Goal: Task Accomplishment & Management: Complete application form

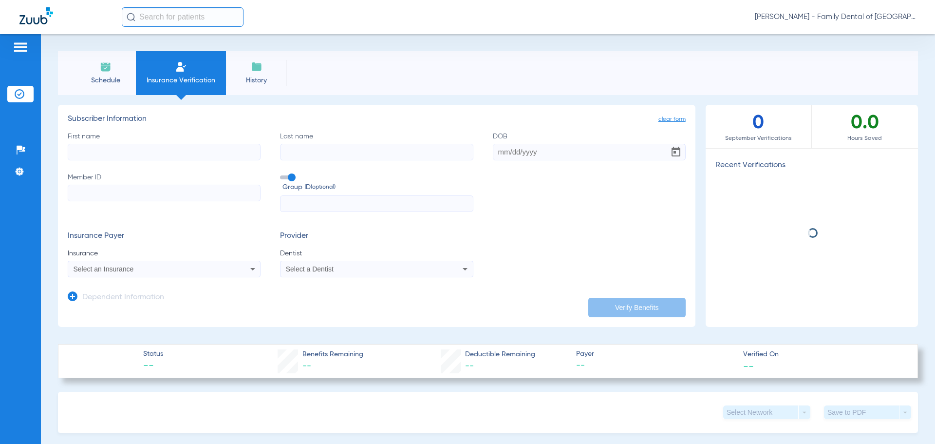
click at [150, 152] on input "First name" at bounding box center [164, 152] width 193 height 17
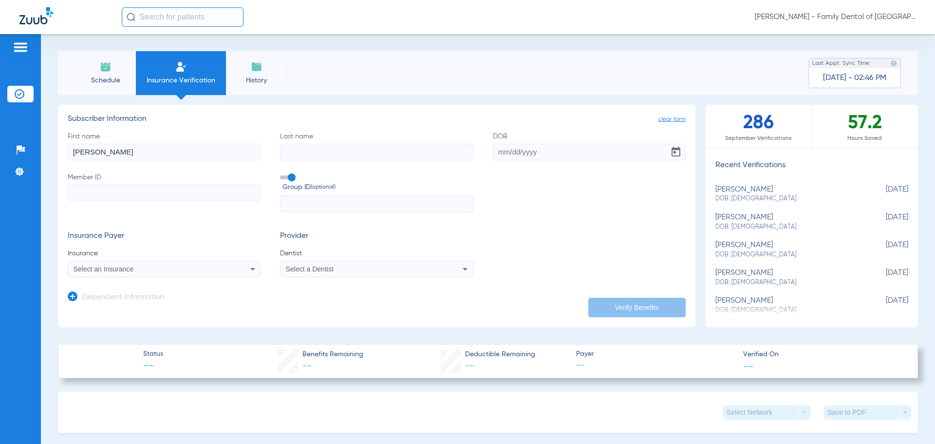
type input "[PERSON_NAME]"
click at [293, 153] on input "Last name" at bounding box center [376, 152] width 193 height 17
type input "[PERSON_NAME]"
click at [530, 159] on input "DOB" at bounding box center [589, 152] width 193 height 17
type input "[DATE]"
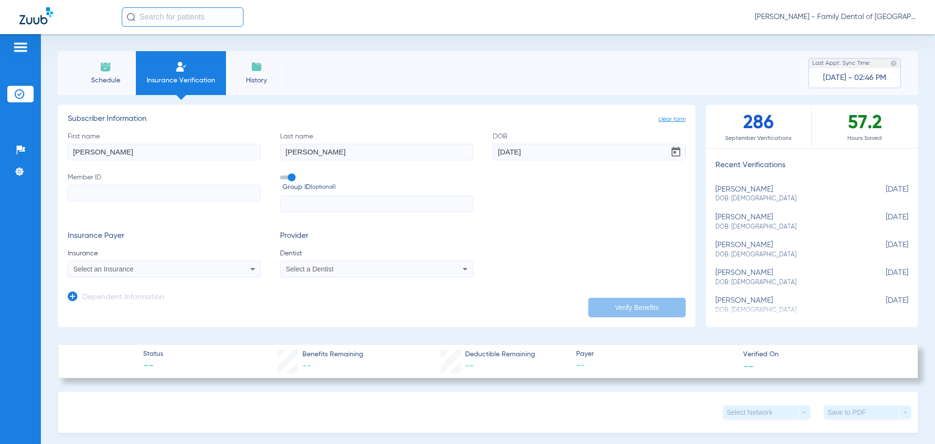
click at [209, 192] on input "Member ID" at bounding box center [164, 193] width 193 height 17
type input "H78639985"
drag, startPoint x: 293, startPoint y: 174, endPoint x: 283, endPoint y: 189, distance: 18.1
click at [293, 174] on label "Group ID (optional)" at bounding box center [376, 182] width 193 height 21
click at [282, 174] on input "Group ID (optional)" at bounding box center [282, 174] width 0 height 0
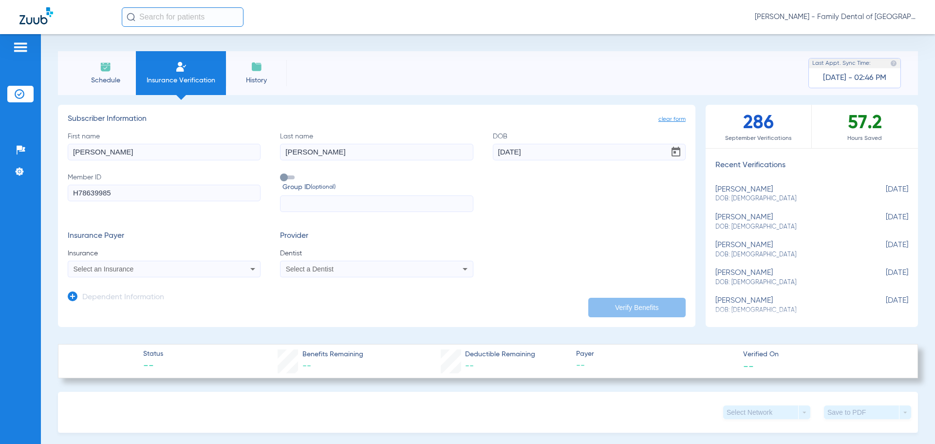
click at [252, 265] on icon at bounding box center [253, 269] width 12 height 12
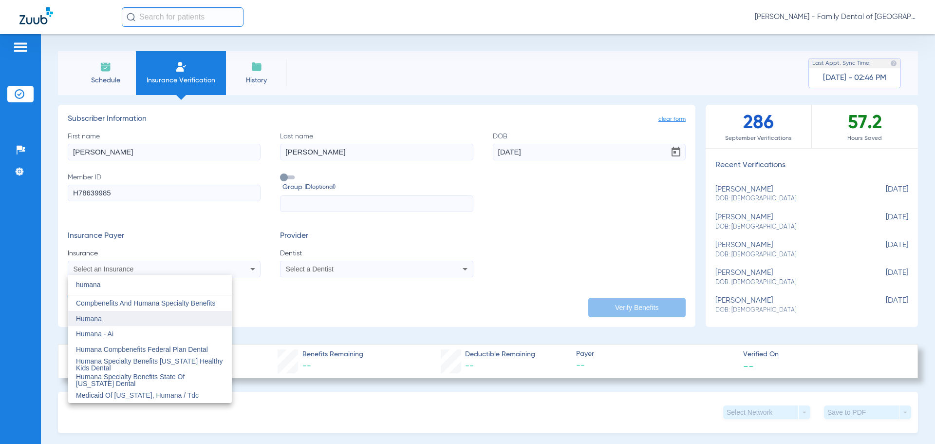
type input "humana"
click at [207, 318] on mat-option "Humana" at bounding box center [150, 319] width 164 height 16
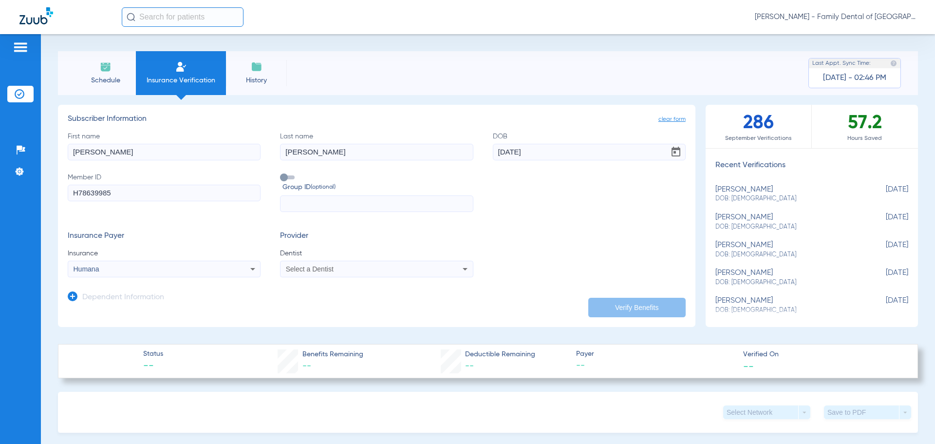
click at [351, 269] on div "Select a Dentist" at bounding box center [359, 269] width 146 height 7
type input "april"
click at [339, 303] on span "[PERSON_NAME] 1487882031" at bounding box center [334, 303] width 95 height 7
click at [608, 305] on button "Verify Benefits" at bounding box center [637, 307] width 97 height 19
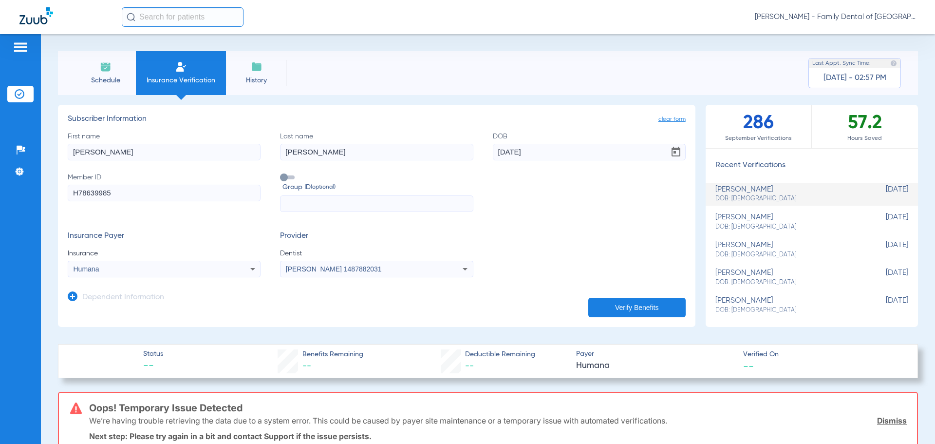
scroll to position [49, 0]
